Goal: Information Seeking & Learning: Learn about a topic

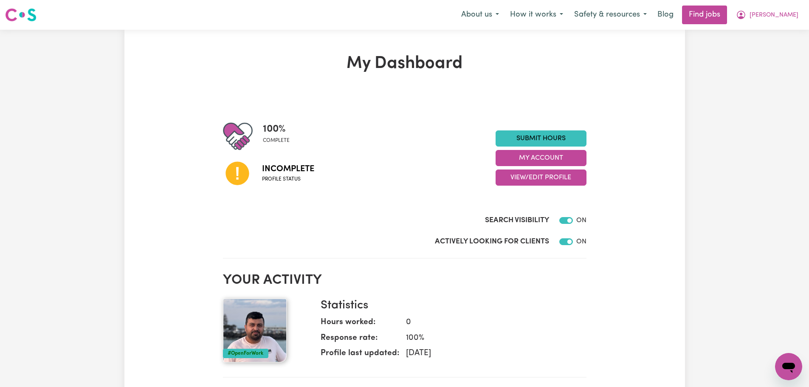
click at [264, 171] on span "Incomplete" at bounding box center [288, 169] width 52 height 13
click at [792, 8] on button "[PERSON_NAME]" at bounding box center [766, 15] width 73 height 18
click at [763, 52] on link "My Dashboard" at bounding box center [769, 49] width 67 height 16
click at [750, 45] on link "My Dashboard" at bounding box center [769, 49] width 67 height 16
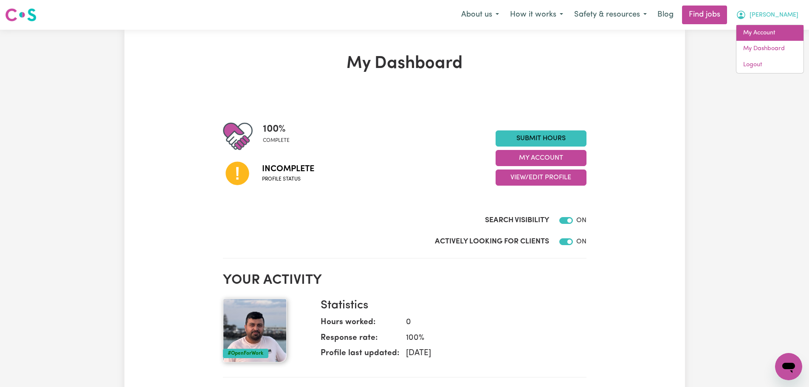
click at [754, 30] on link "My Account" at bounding box center [769, 33] width 67 height 16
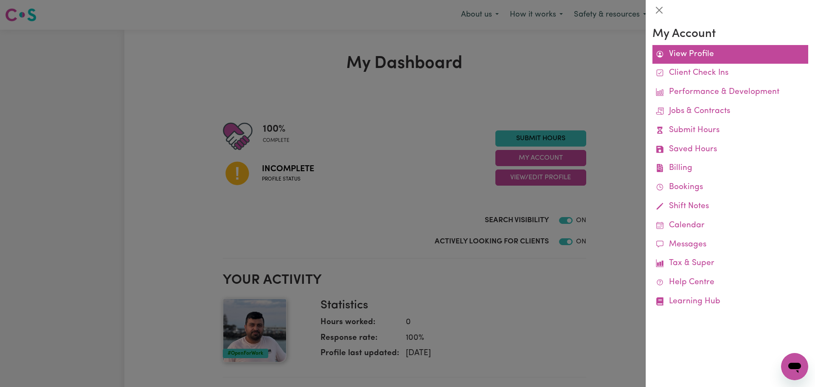
click at [705, 56] on link "View Profile" at bounding box center [731, 54] width 156 height 19
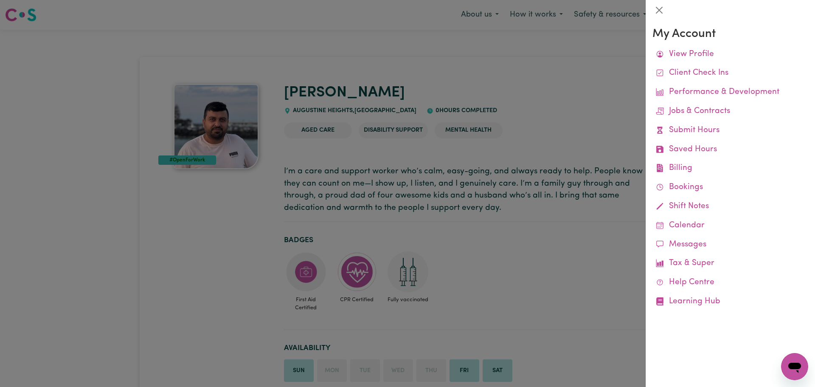
click at [251, 240] on div at bounding box center [407, 193] width 815 height 387
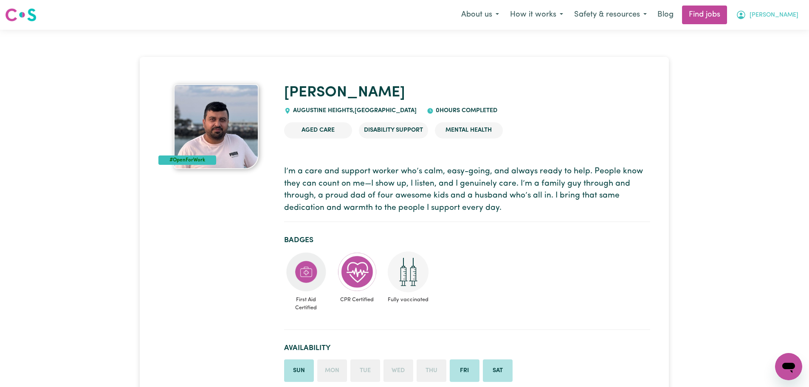
click at [790, 17] on span "[PERSON_NAME]" at bounding box center [774, 15] width 49 height 9
click at [768, 52] on link "My Dashboard" at bounding box center [769, 49] width 67 height 16
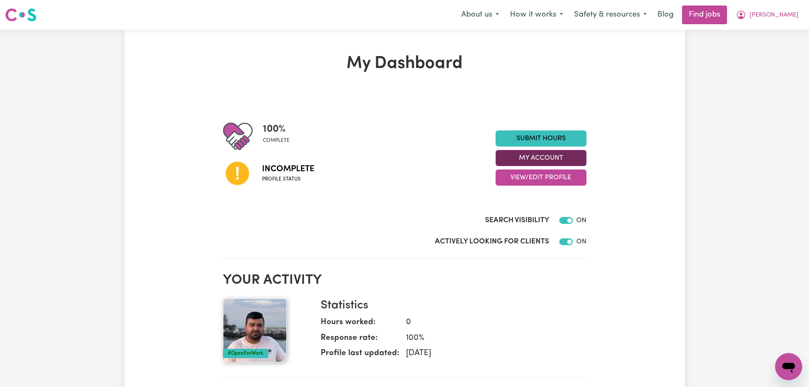
click at [555, 159] on button "My Account" at bounding box center [541, 158] width 91 height 16
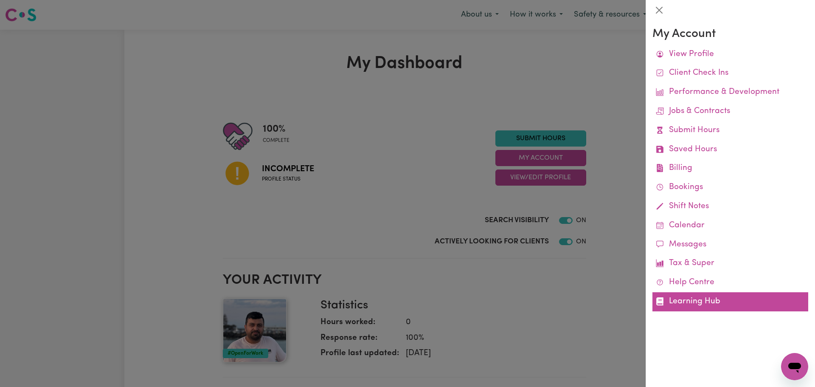
click at [724, 298] on link "Learning Hub" at bounding box center [731, 301] width 156 height 19
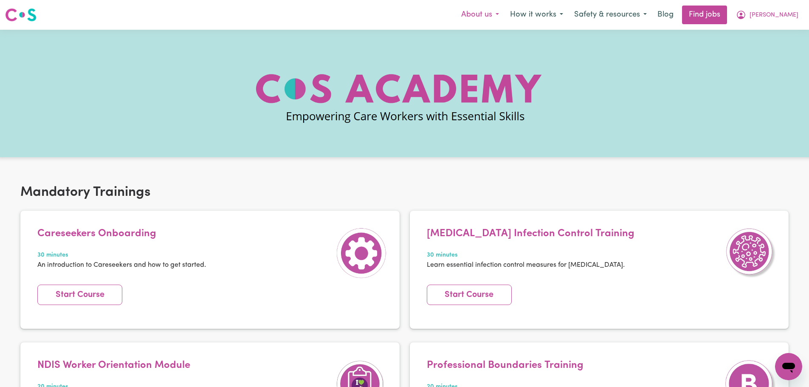
click at [505, 14] on button "About us" at bounding box center [480, 15] width 49 height 18
